Goal: Task Accomplishment & Management: Complete application form

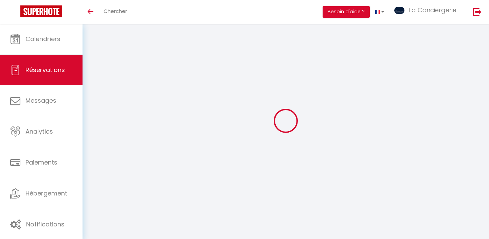
select select "not_cancelled"
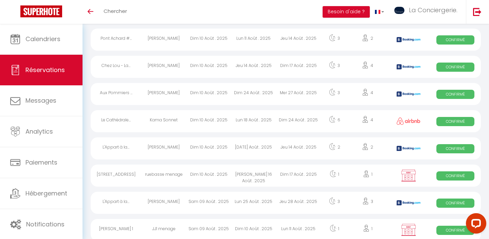
scroll to position [120, 0]
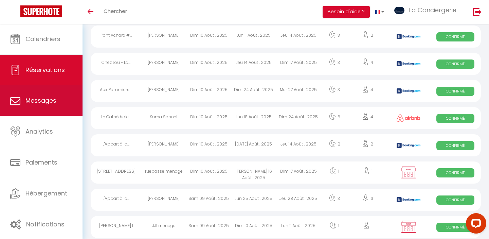
click at [49, 94] on link "Messages" at bounding box center [41, 100] width 83 height 31
select select "message"
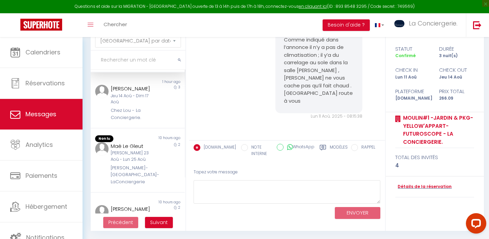
scroll to position [64, 0]
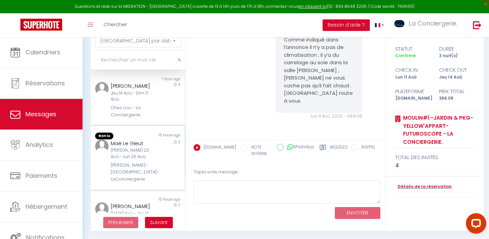
click at [147, 178] on div "[PERSON_NAME]-[GEOGRAPHIC_DATA]-LaConciergerie" at bounding box center [134, 172] width 46 height 21
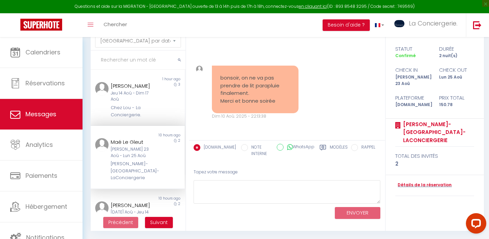
scroll to position [778, 0]
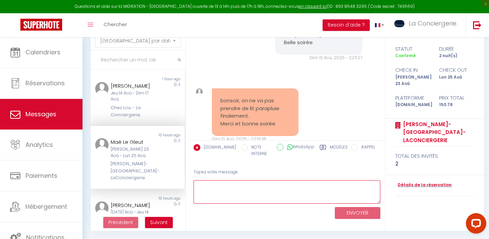
click at [234, 185] on textarea at bounding box center [287, 191] width 187 height 23
click at [215, 185] on textarea "ok c'ets noté , belle journée à vous" at bounding box center [287, 191] width 187 height 23
type textarea "ok c'est noté , belle journée à vous"
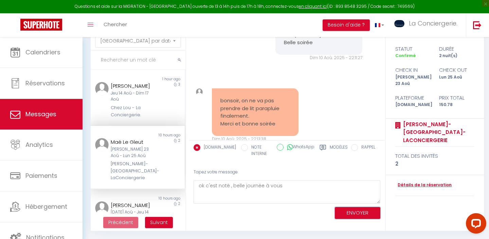
click at [368, 211] on button "ENVOYER" at bounding box center [358, 213] width 46 height 12
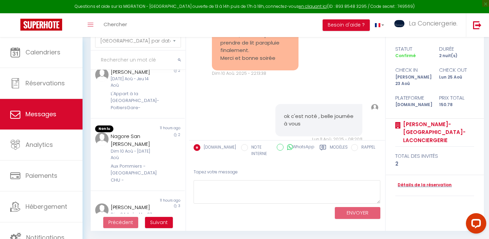
scroll to position [206, 0]
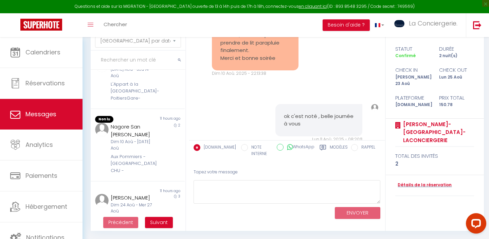
click at [142, 154] on div "Nagore San [PERSON_NAME] Dim 10 Aoû - [DATE] Aoû Aux Pommiers - [GEOGRAPHIC_DAT…" at bounding box center [133, 148] width 55 height 51
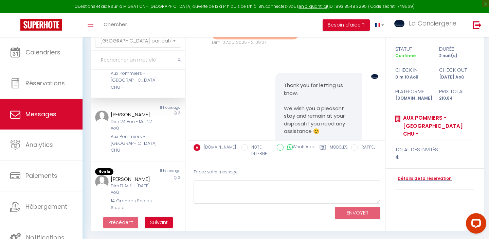
scroll to position [293, 0]
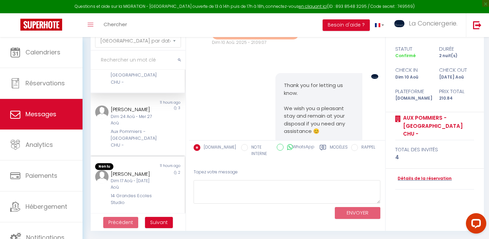
click at [143, 170] on div "[PERSON_NAME]" at bounding box center [134, 174] width 46 height 8
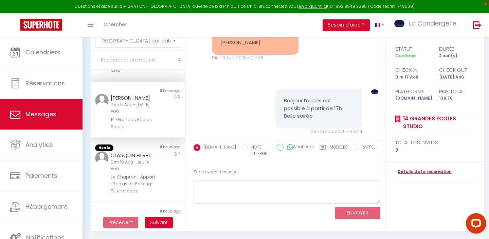
scroll to position [371, 0]
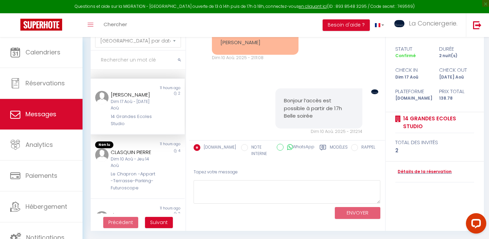
click at [143, 163] on div "Dim 10 Aoû - Jeu 14 Aoû" at bounding box center [134, 162] width 46 height 13
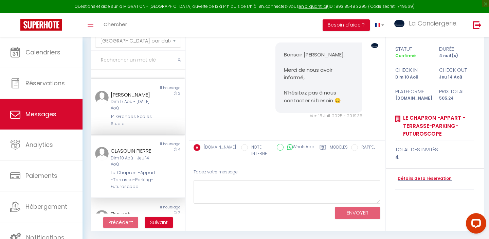
scroll to position [2625, 0]
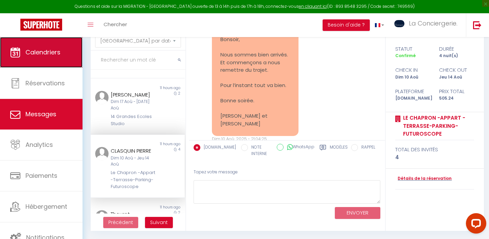
click at [43, 52] on span "Calendriers" at bounding box center [42, 52] width 35 height 8
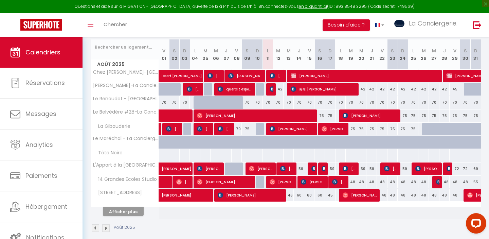
scroll to position [122, 0]
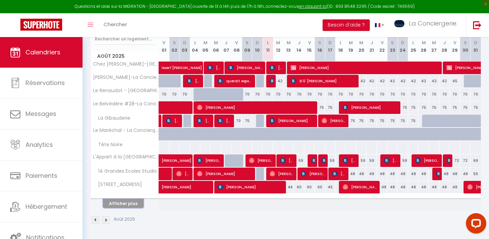
click at [125, 203] on button "Afficher plus" at bounding box center [123, 203] width 41 height 9
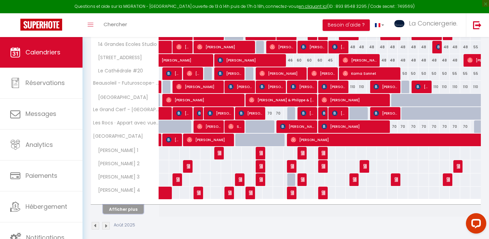
scroll to position [255, 0]
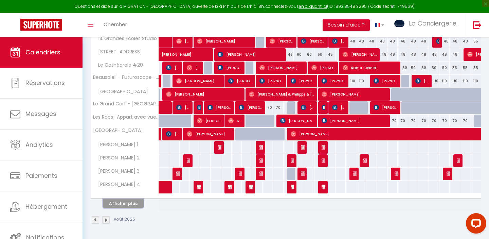
click at [133, 204] on button "Afficher plus" at bounding box center [123, 203] width 41 height 9
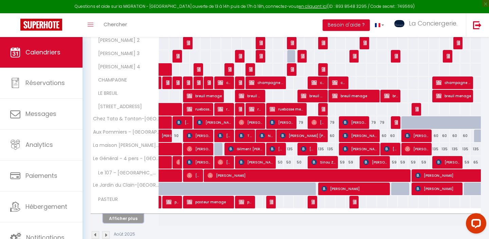
scroll to position [387, 0]
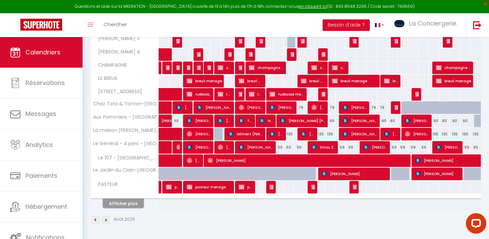
click at [128, 204] on button "Afficher plus" at bounding box center [123, 203] width 41 height 9
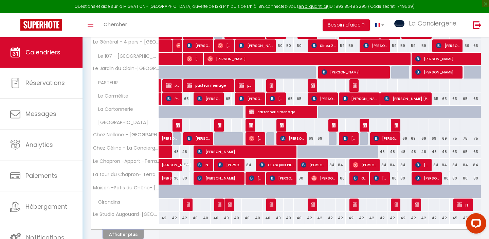
scroll to position [488, 0]
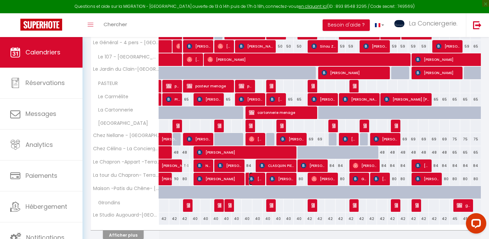
click at [259, 181] on span "[PERSON_NAME]" at bounding box center [256, 178] width 14 height 13
select select "OK"
select select "0"
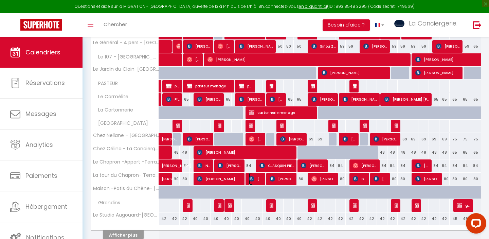
select select "1"
select select
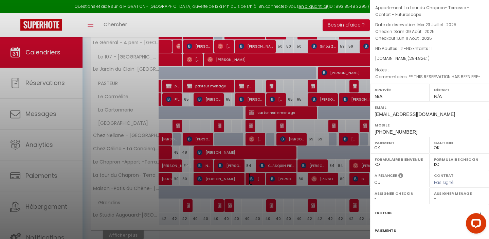
scroll to position [0, 0]
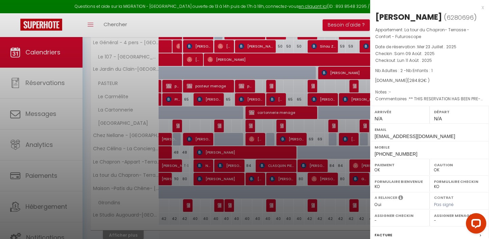
click at [241, 168] on div at bounding box center [244, 119] width 489 height 239
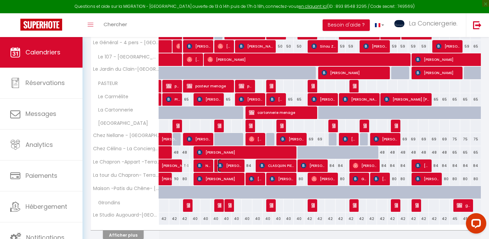
click at [239, 166] on span "[PERSON_NAME]" at bounding box center [230, 165] width 24 height 13
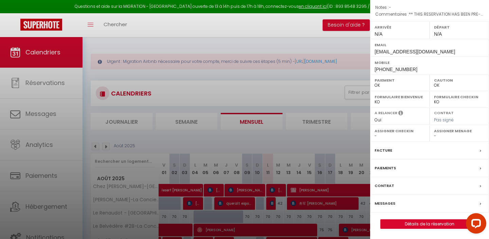
click at [48, 47] on div at bounding box center [244, 119] width 489 height 239
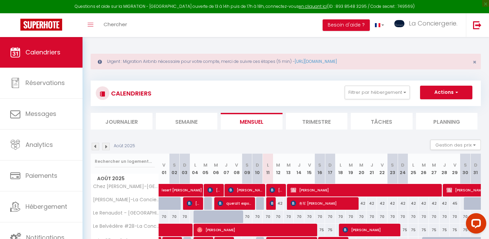
click at [289, 28] on div "Toggle menubar Chercher BUTTON Besoin d'aide ? La Conciergerie. Paramètres Équi…" at bounding box center [266, 25] width 435 height 24
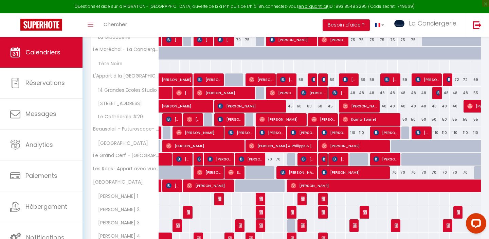
scroll to position [206, 0]
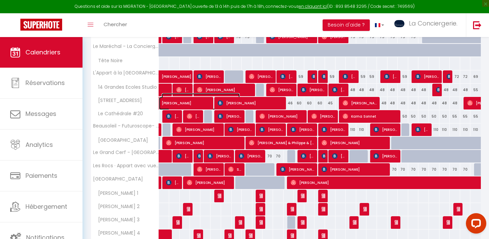
click at [176, 104] on span "[PERSON_NAME]" at bounding box center [201, 99] width 78 height 13
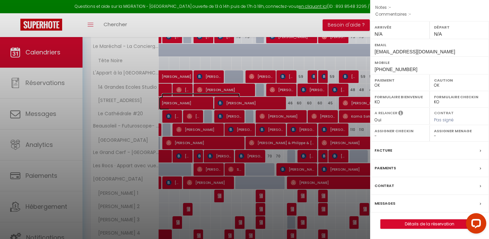
scroll to position [89, 0]
click at [390, 203] on label "Messages" at bounding box center [385, 203] width 21 height 7
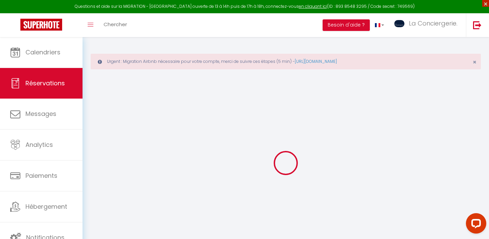
select select
checkbox input "false"
select select
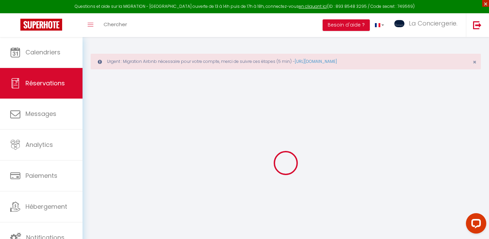
select select
checkbox input "false"
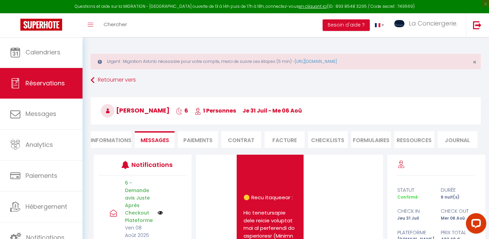
scroll to position [765, 0]
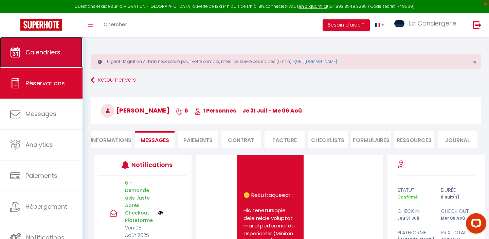
click at [66, 53] on link "Calendriers" at bounding box center [41, 52] width 83 height 31
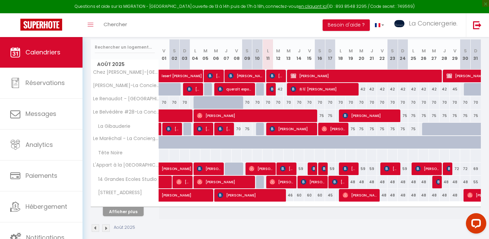
scroll to position [122, 0]
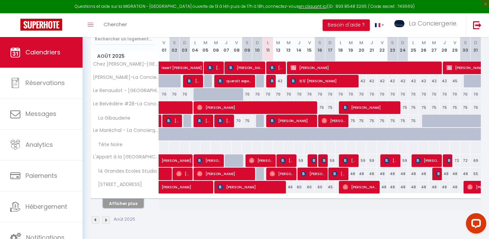
click at [128, 201] on button "Afficher plus" at bounding box center [123, 203] width 41 height 9
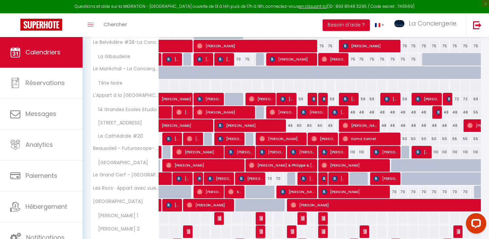
scroll to position [184, 0]
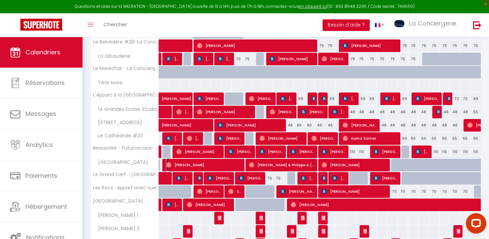
click at [184, 166] on span "[PERSON_NAME]" at bounding box center [204, 164] width 77 height 13
select select "OK"
select select "0"
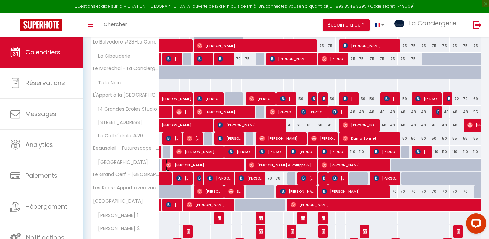
select select "1"
select select
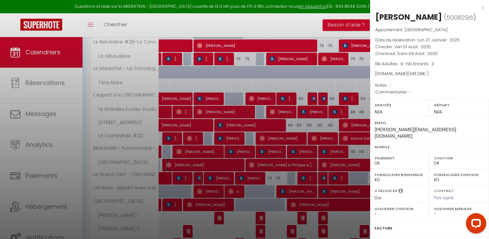
scroll to position [71, 0]
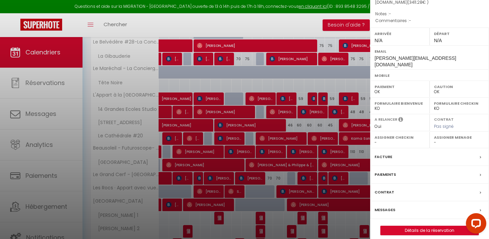
click at [390, 206] on label "Messages" at bounding box center [385, 209] width 21 height 7
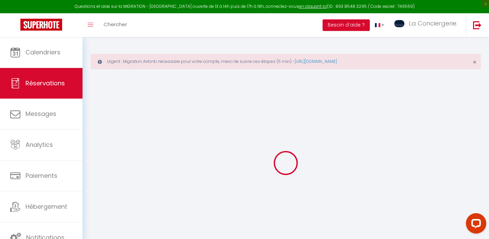
select select
checkbox input "false"
select select
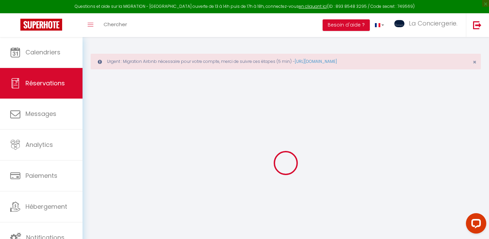
checkbox input "false"
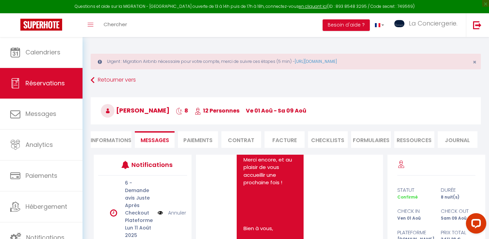
scroll to position [115, 0]
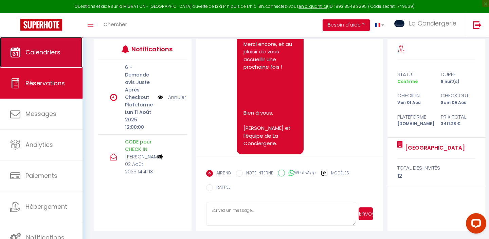
click at [48, 50] on span "Calendriers" at bounding box center [42, 52] width 35 height 8
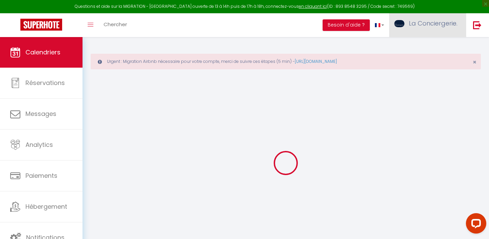
click at [433, 27] on span "La Conciergerie." at bounding box center [433, 23] width 49 height 8
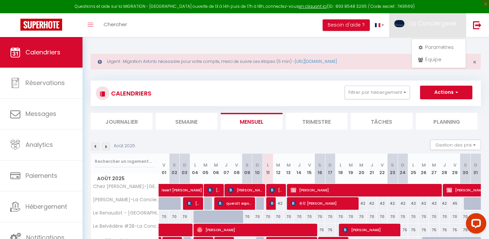
click at [377, 47] on div "Urgent : Migration Airbnb nécessaire pour votre compte, merci de suivre ces éta…" at bounding box center [286, 199] width 407 height 324
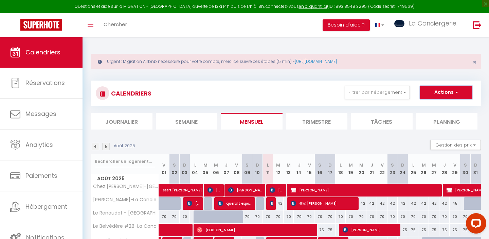
click at [441, 86] on button "Actions" at bounding box center [446, 93] width 52 height 14
click at [434, 106] on link "Nouvelle réservation" at bounding box center [439, 108] width 59 height 10
select select
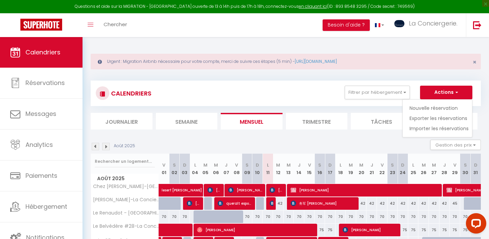
select select
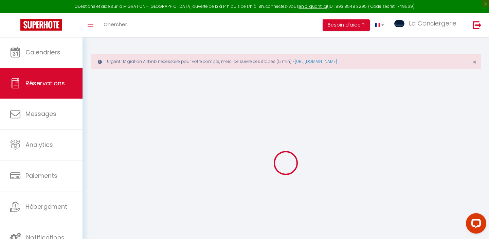
select select
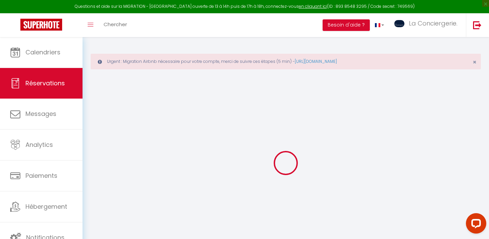
select select
checkbox input "false"
select select
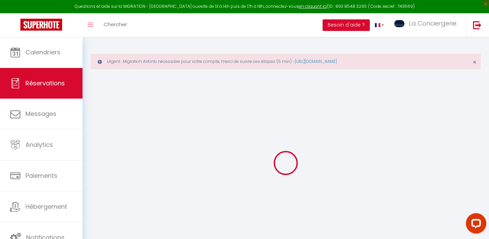
select select
checkbox input "false"
select select
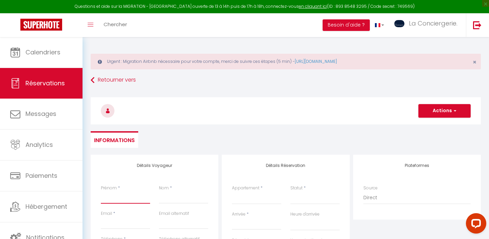
click at [123, 195] on input "Prénom" at bounding box center [125, 197] width 49 height 12
type input "p"
select select
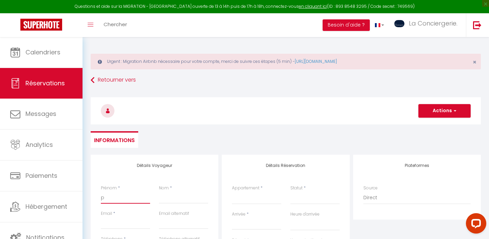
select select
checkbox input "false"
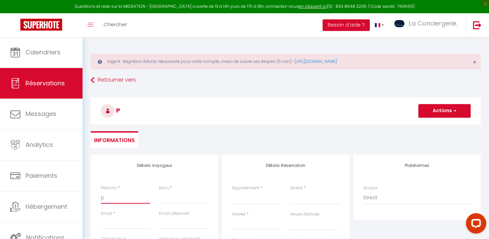
type input "pa"
select select
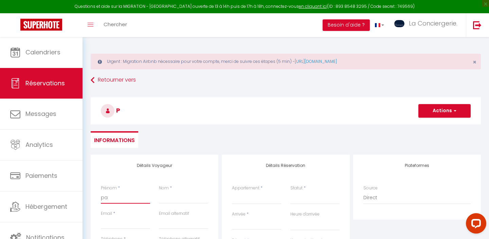
select select
checkbox input "false"
type input "pas"
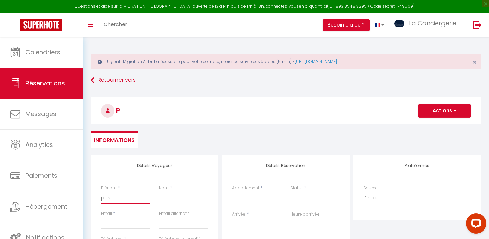
select select
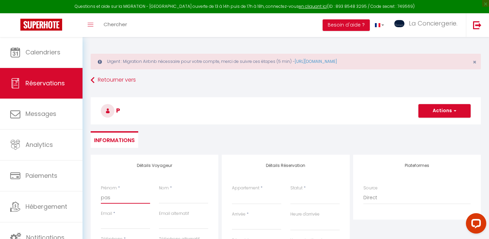
select select
checkbox input "false"
type input "past"
select select
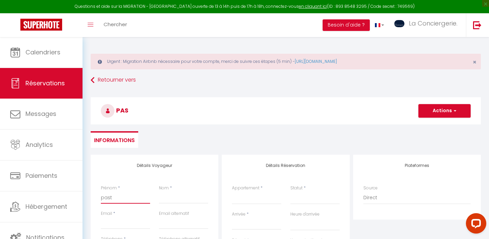
select select
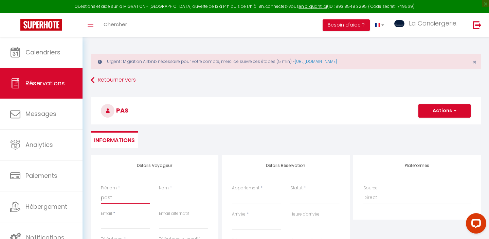
select select
checkbox input "false"
type input "paste"
select select
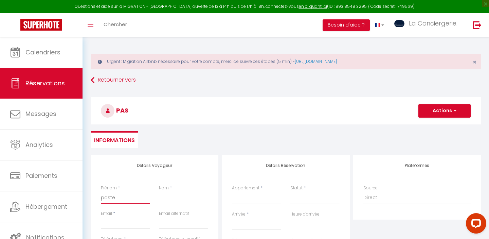
select select
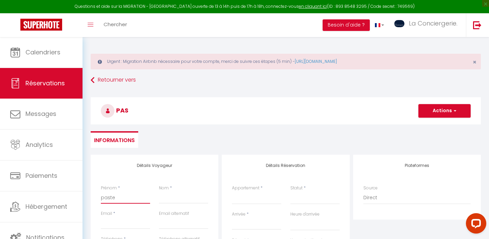
checkbox input "false"
type input "pasteu"
select select
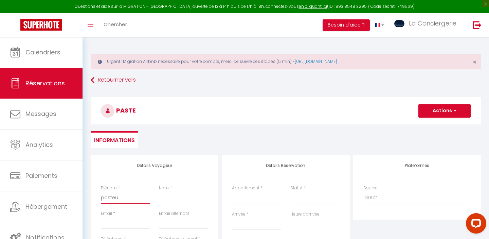
select select
checkbox input "false"
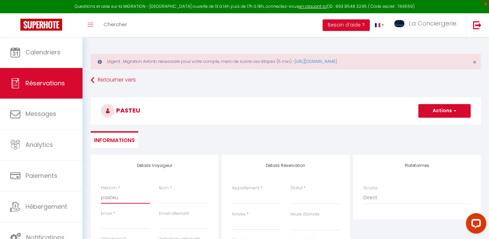
type input "pasteur"
select select
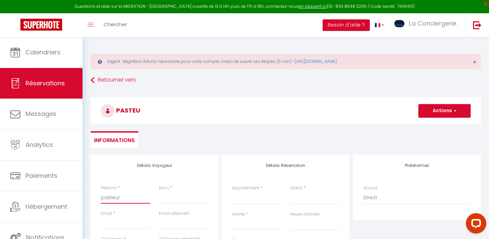
select select
checkbox input "false"
type input "pasteur"
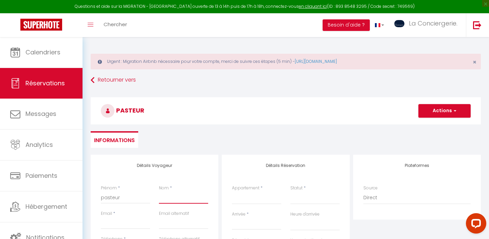
type input "m"
select select
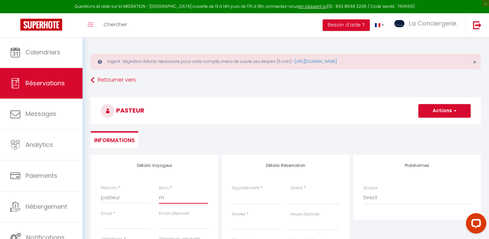
select select
checkbox input "false"
type input "me"
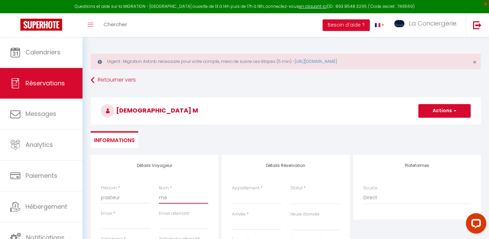
select select
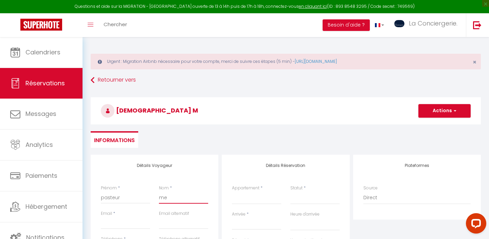
select select
checkbox input "false"
type input "men"
select select
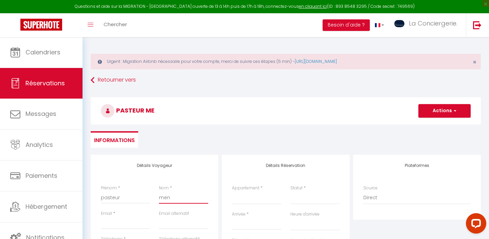
select select
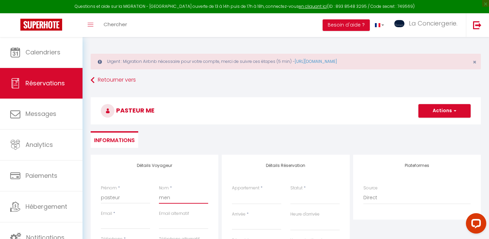
select select
checkbox input "false"
type input "mena"
select select
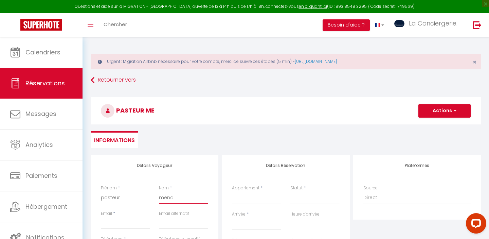
select select
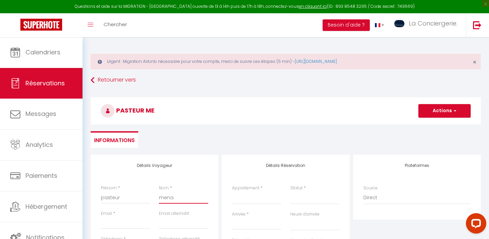
checkbox input "false"
type input "menag"
select select
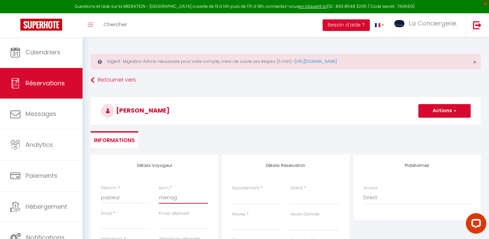
select select
checkbox input "false"
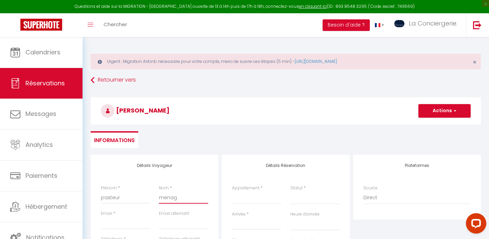
type input "menage"
select select
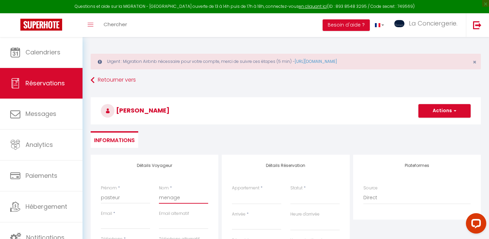
select select
checkbox input "false"
type input "menage"
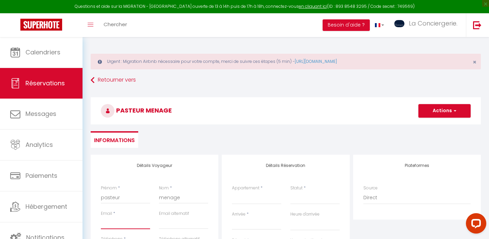
type input "p"
select select
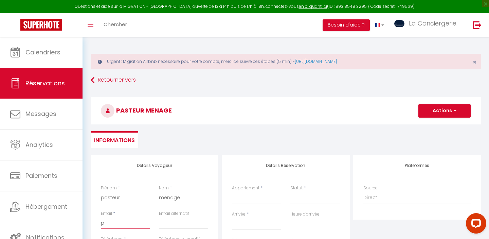
select select
checkbox input "false"
type input "pa"
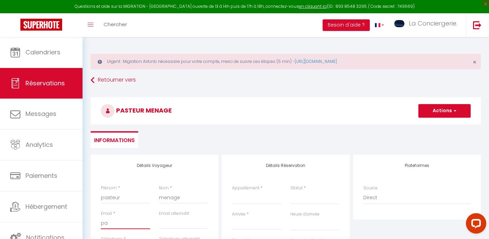
select select
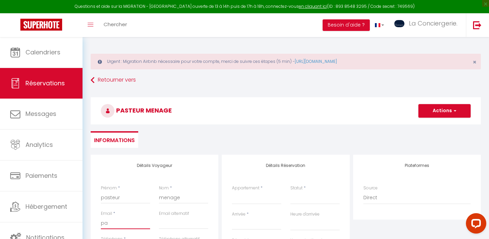
select select
checkbox input "false"
type input "pas"
select select
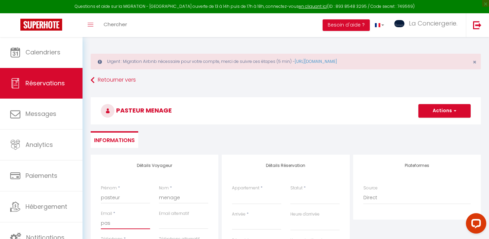
select select
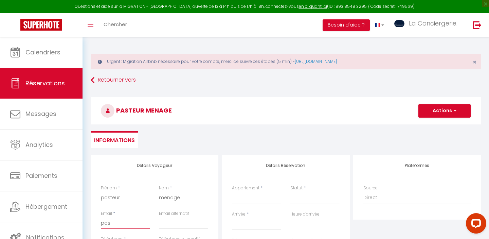
select select
checkbox input "false"
type input "past"
select select
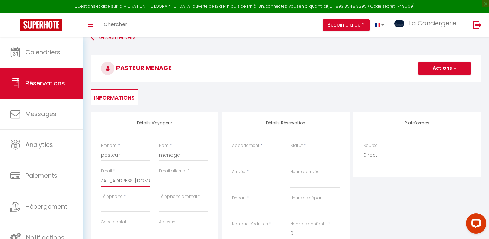
scroll to position [53, 0]
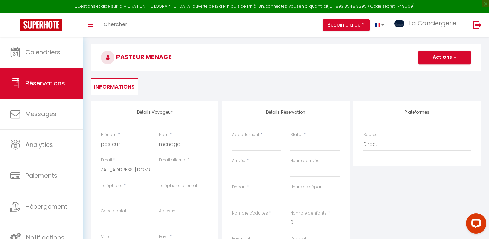
click at [130, 196] on input "Téléphone" at bounding box center [125, 195] width 49 height 12
click at [235, 148] on select "Chez [PERSON_NAME]-Centre Ville [GEOGRAPHIC_DATA] [PERSON_NAME] - Futuroscope- …" at bounding box center [256, 144] width 49 height 13
click at [243, 171] on input "Arrivée" at bounding box center [256, 170] width 49 height 9
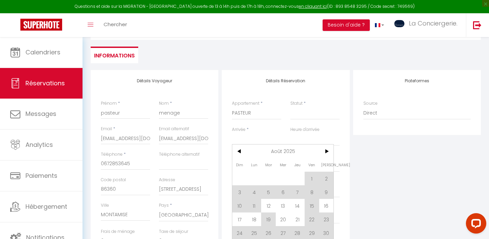
scroll to position [90, 0]
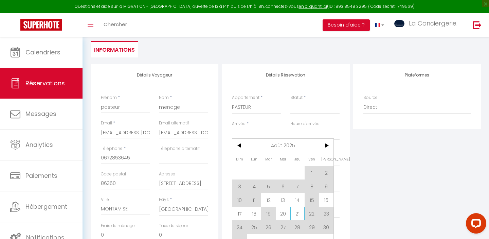
click at [297, 211] on span "21" at bounding box center [297, 213] width 15 height 14
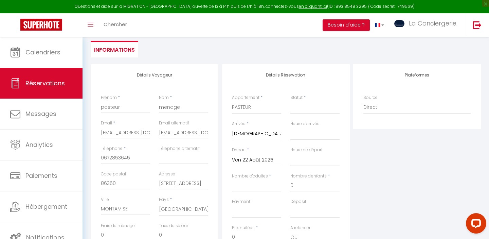
click at [251, 160] on input "Ven 22 Août 2025" at bounding box center [256, 160] width 49 height 9
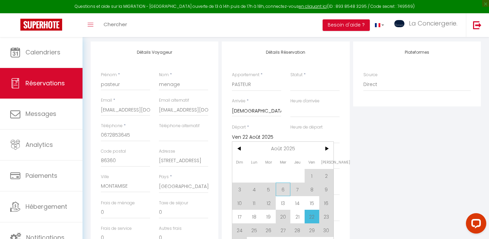
scroll to position [116, 0]
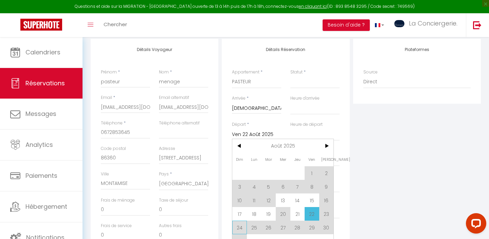
click at [239, 227] on span "24" at bounding box center [239, 227] width 15 height 14
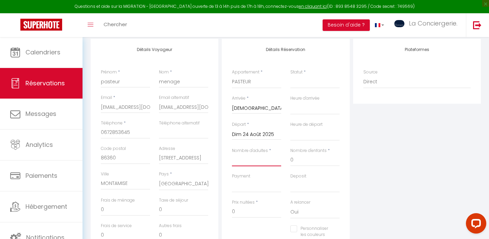
click at [244, 159] on input "Nombre d'adultes" at bounding box center [256, 160] width 49 height 12
click at [304, 86] on select "Confirmé Non Confirmé [PERSON_NAME] par le voyageur No Show Request" at bounding box center [314, 81] width 49 height 13
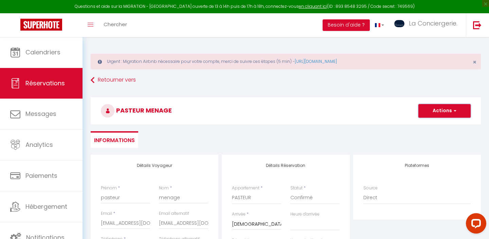
click at [435, 106] on button "Actions" at bounding box center [444, 111] width 52 height 14
click at [431, 126] on link "Enregistrer" at bounding box center [438, 125] width 54 height 9
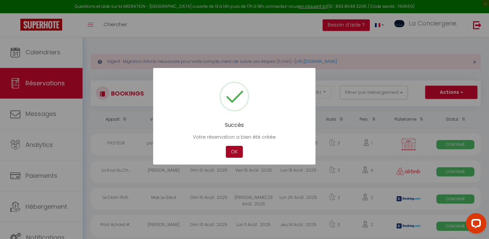
click at [234, 153] on button "OK" at bounding box center [234, 152] width 17 height 12
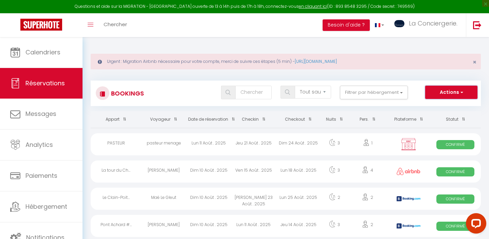
click at [451, 92] on button "Actions" at bounding box center [451, 93] width 52 height 14
click at [428, 106] on link "Nouvelle Réservation" at bounding box center [440, 107] width 73 height 9
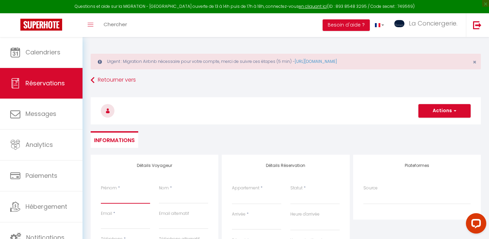
click at [108, 200] on input "Prénom" at bounding box center [125, 197] width 49 height 12
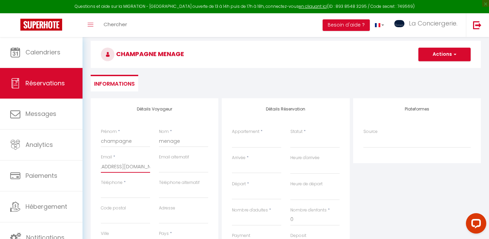
scroll to position [68, 0]
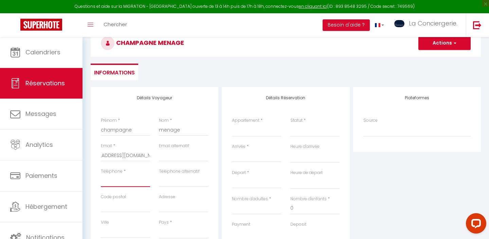
click at [133, 186] on input "Téléphone" at bounding box center [125, 181] width 49 height 12
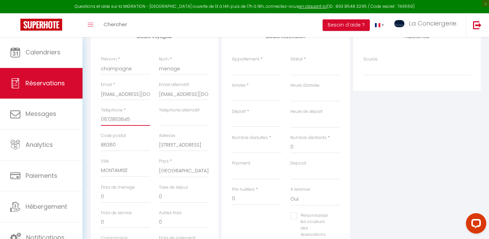
scroll to position [129, 0]
click at [249, 71] on select "Chez [PERSON_NAME]-Centre Ville [GEOGRAPHIC_DATA] [PERSON_NAME] - Futuroscope- …" at bounding box center [256, 68] width 49 height 13
click at [248, 97] on input "Arrivée" at bounding box center [256, 95] width 49 height 9
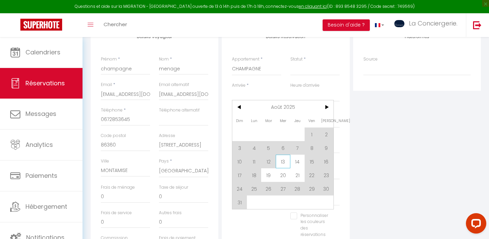
click at [284, 163] on span "13" at bounding box center [283, 162] width 15 height 14
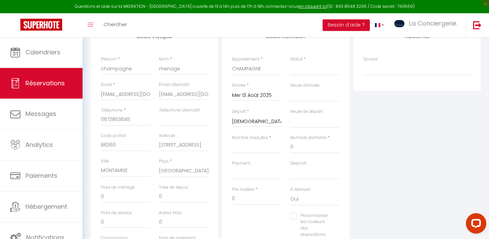
click at [253, 123] on input "[DEMOGRAPHIC_DATA] 14 Août 2025" at bounding box center [256, 121] width 49 height 9
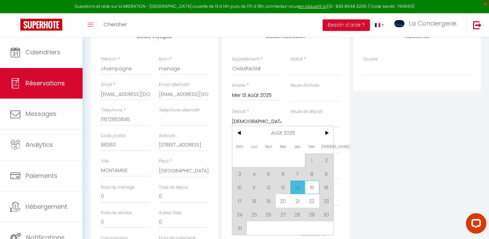
click at [312, 191] on span "15" at bounding box center [312, 187] width 15 height 14
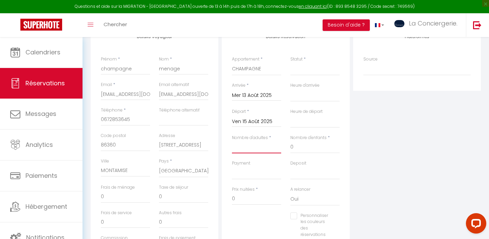
click at [251, 149] on input "Nombre d'adultes" at bounding box center [256, 147] width 49 height 12
click at [313, 70] on select "Confirmé Non Confirmé [PERSON_NAME] par le voyageur No Show Request" at bounding box center [314, 68] width 49 height 13
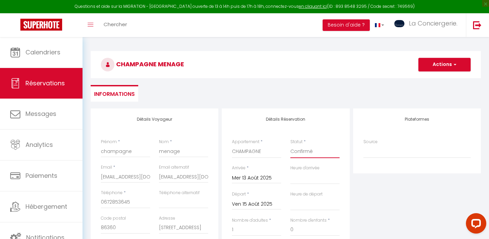
scroll to position [21, 0]
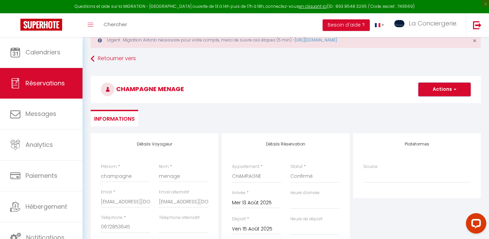
click at [447, 88] on button "Actions" at bounding box center [444, 90] width 52 height 14
click at [429, 104] on link "Enregistrer" at bounding box center [438, 104] width 54 height 9
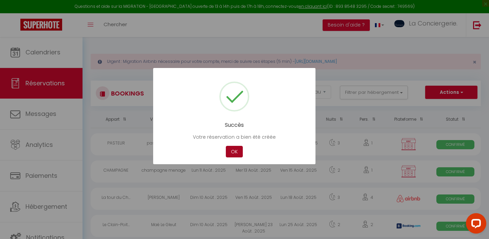
click at [229, 155] on button "OK" at bounding box center [234, 152] width 17 height 12
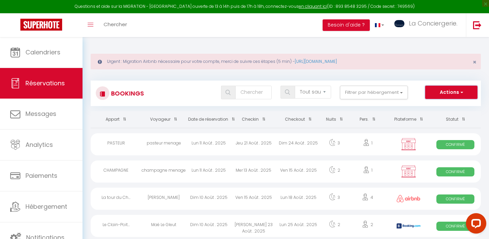
click at [451, 95] on button "Actions" at bounding box center [451, 93] width 52 height 14
click at [430, 106] on link "Nouvelle Réservation" at bounding box center [440, 107] width 73 height 9
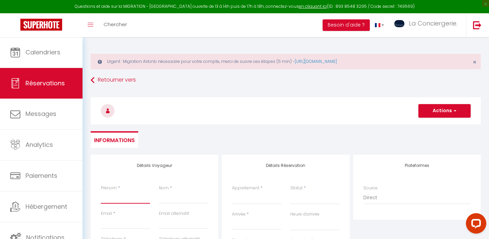
click at [114, 202] on input "Prénom" at bounding box center [125, 197] width 49 height 12
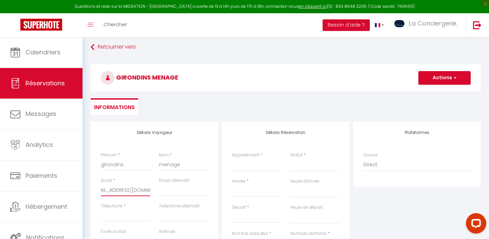
scroll to position [38, 0]
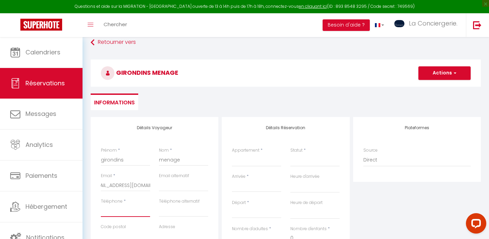
click at [123, 211] on input "Téléphone" at bounding box center [125, 210] width 49 height 12
click at [240, 163] on select "Chez [PERSON_NAME]-Centre Ville [GEOGRAPHIC_DATA] [PERSON_NAME] - Futuroscope- …" at bounding box center [256, 159] width 49 height 13
click at [247, 186] on input "Arrivée" at bounding box center [256, 186] width 49 height 9
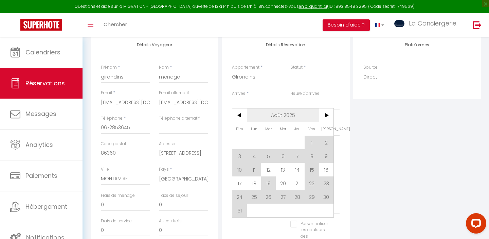
scroll to position [125, 0]
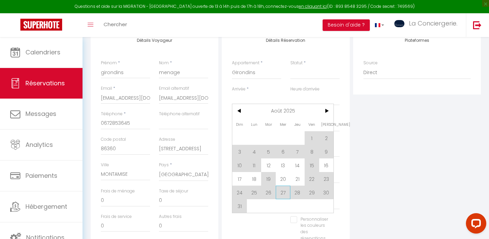
click at [281, 194] on span "27" at bounding box center [283, 192] width 15 height 14
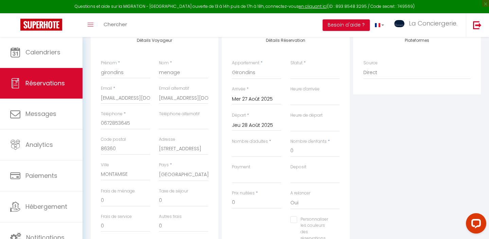
click at [255, 127] on input "Jeu 28 Août 2025" at bounding box center [256, 125] width 49 height 9
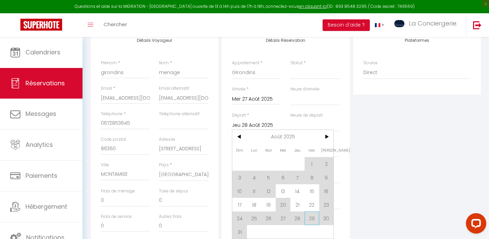
click at [312, 216] on span "29" at bounding box center [312, 218] width 15 height 14
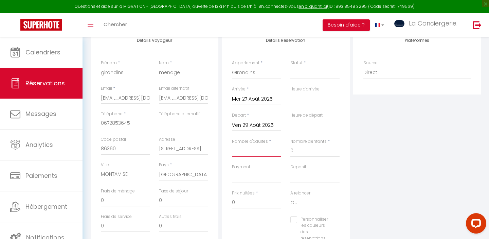
click at [244, 151] on input "Nombre d'adultes" at bounding box center [256, 151] width 49 height 12
click at [297, 75] on select "Confirmé Non Confirmé [PERSON_NAME] par le voyageur No Show Request" at bounding box center [314, 72] width 49 height 13
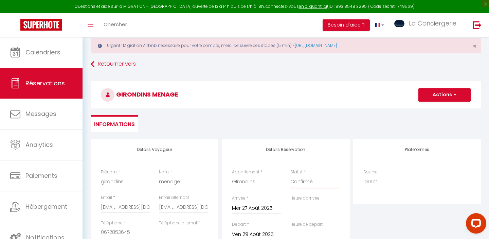
scroll to position [0, 0]
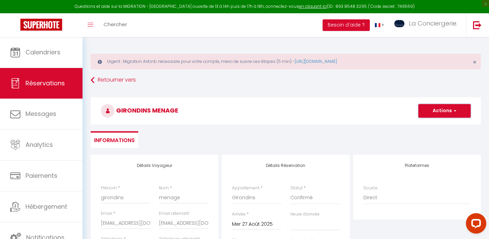
click at [443, 109] on button "Actions" at bounding box center [444, 111] width 52 height 14
click at [430, 121] on link "Enregistrer" at bounding box center [438, 125] width 54 height 9
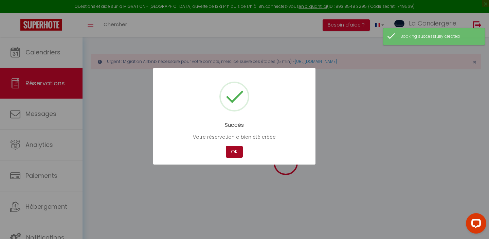
click at [238, 149] on button "OK" at bounding box center [234, 152] width 17 height 12
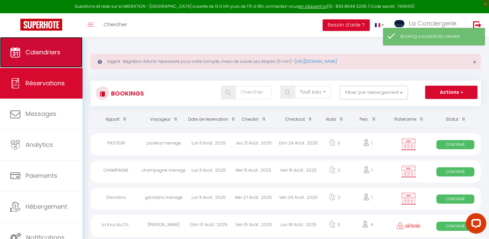
click at [56, 58] on link "Calendriers" at bounding box center [41, 52] width 83 height 31
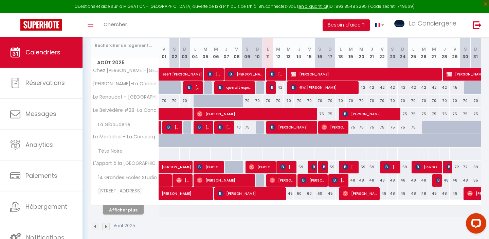
scroll to position [122, 0]
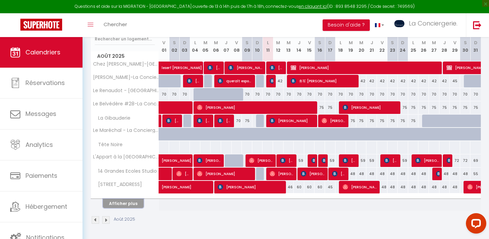
click at [132, 202] on button "Afficher plus" at bounding box center [123, 203] width 41 height 9
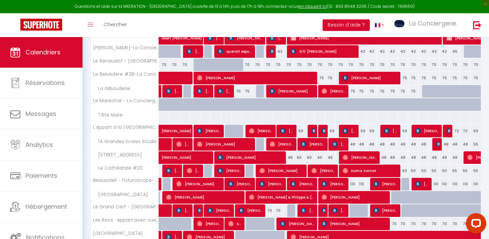
scroll to position [154, 0]
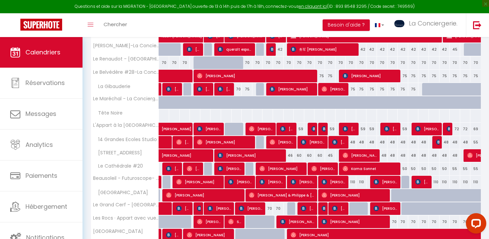
click at [457, 169] on div "55" at bounding box center [455, 168] width 11 height 13
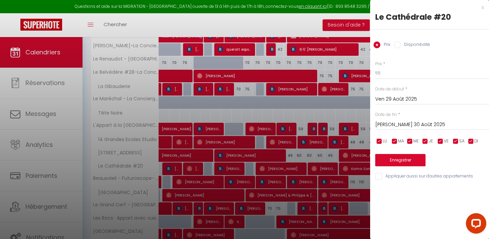
click at [432, 99] on input "Ven 29 Août 2025" at bounding box center [432, 99] width 114 height 9
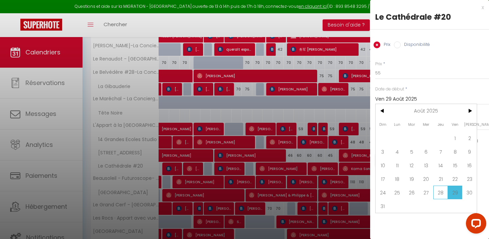
click at [441, 194] on span "28" at bounding box center [440, 192] width 15 height 14
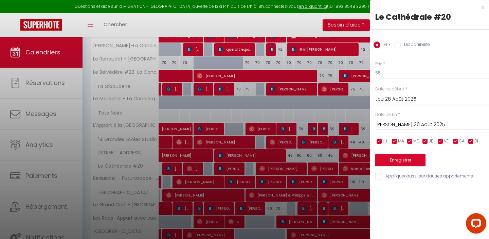
click at [420, 123] on input "[PERSON_NAME] 30 Août 2025" at bounding box center [432, 124] width 114 height 9
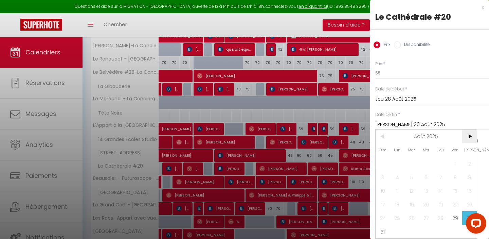
click at [471, 135] on span ">" at bounding box center [469, 136] width 15 height 14
click at [385, 133] on span "<" at bounding box center [383, 136] width 15 height 14
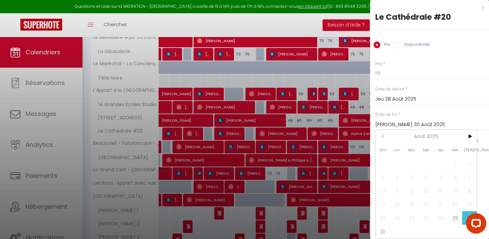
scroll to position [194, 0]
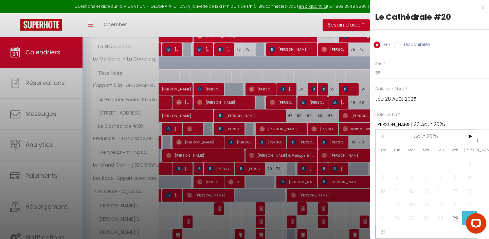
click at [383, 231] on span "31" at bounding box center [383, 231] width 15 height 14
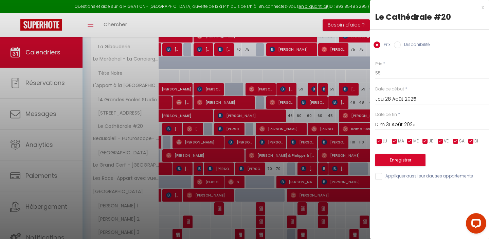
click at [425, 43] on label "Disponibilité" at bounding box center [415, 44] width 29 height 7
click at [401, 43] on input "Disponibilité" at bounding box center [397, 44] width 7 height 7
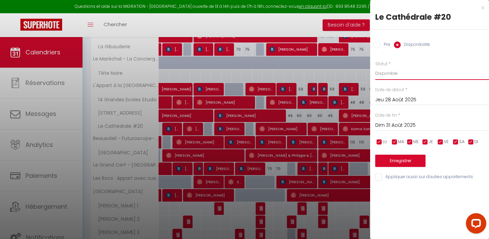
click at [389, 70] on select "Disponible Indisponible" at bounding box center [432, 73] width 114 height 13
click at [415, 160] on button "Enregistrer" at bounding box center [400, 161] width 50 height 12
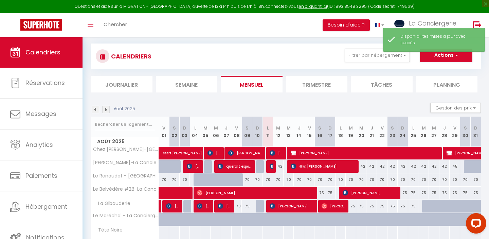
scroll to position [122, 0]
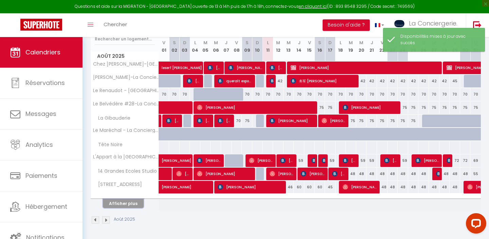
click at [132, 203] on button "Afficher plus" at bounding box center [123, 203] width 41 height 9
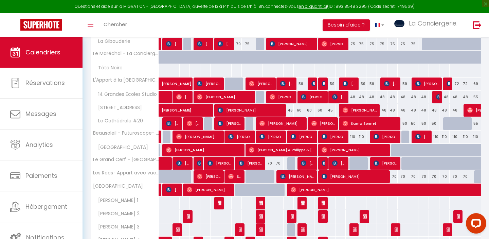
scroll to position [202, 0]
